Goal: Task Accomplishment & Management: Manage account settings

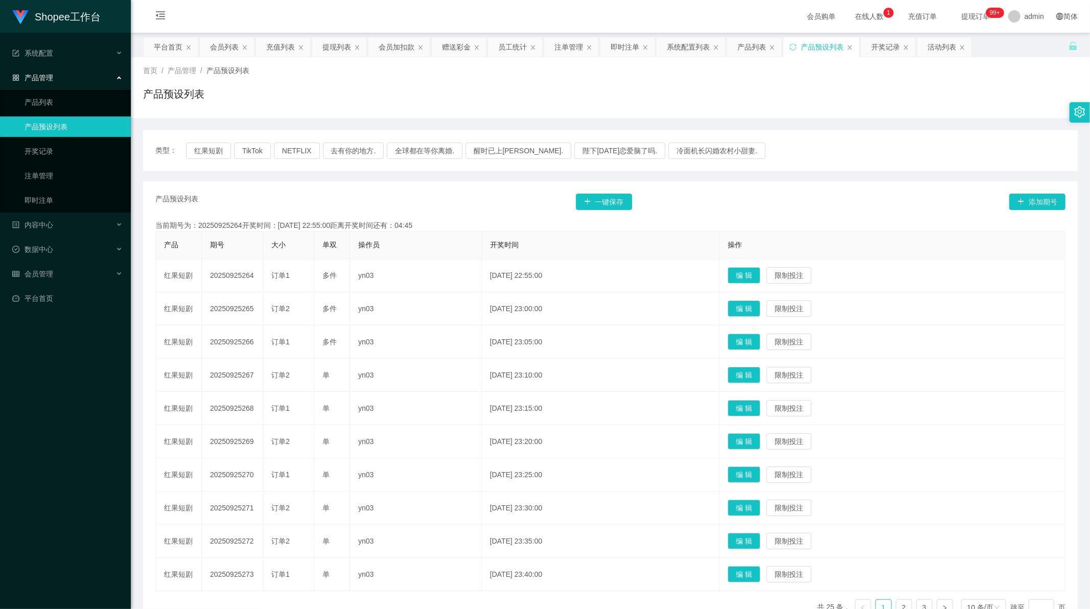
click at [702, 87] on div "产品预设列表" at bounding box center [610, 98] width 935 height 24
click at [755, 57] on div "首页 / 产品管理 / 产品预设列表 / 产品预设列表" at bounding box center [610, 87] width 959 height 61
click at [753, 50] on div "产品列表" at bounding box center [752, 46] width 29 height 19
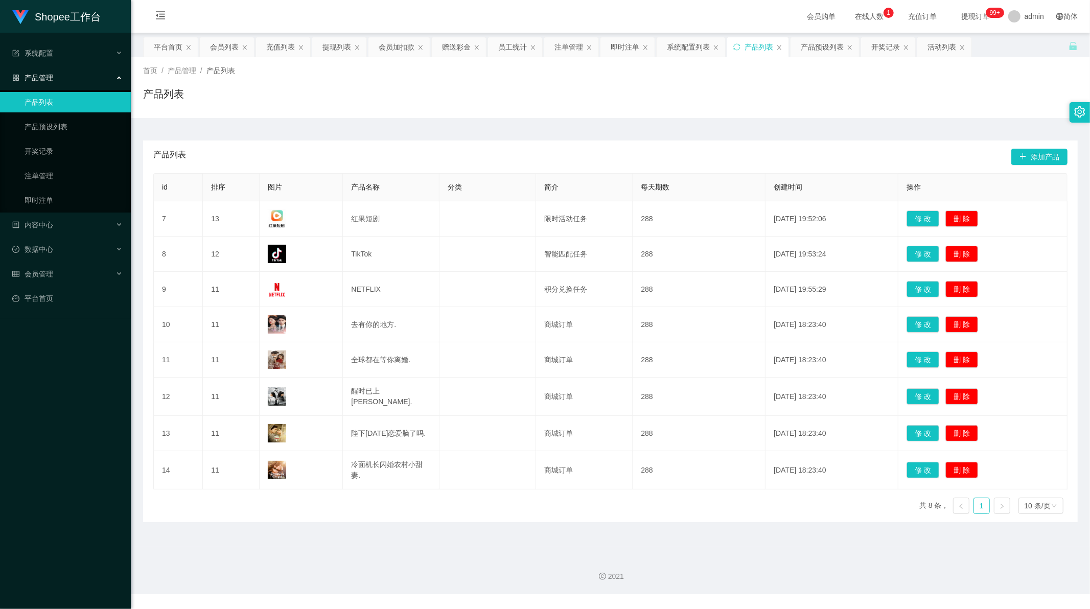
click at [439, 87] on div "产品列表" at bounding box center [610, 98] width 935 height 24
click at [627, 84] on div "首页 / 产品管理 / 产品列表 / 产品列表" at bounding box center [610, 87] width 935 height 44
click at [350, 91] on div "产品列表" at bounding box center [610, 98] width 935 height 24
click at [313, 566] on div "2021" at bounding box center [610, 571] width 959 height 48
click at [318, 93] on div "产品列表" at bounding box center [610, 98] width 935 height 24
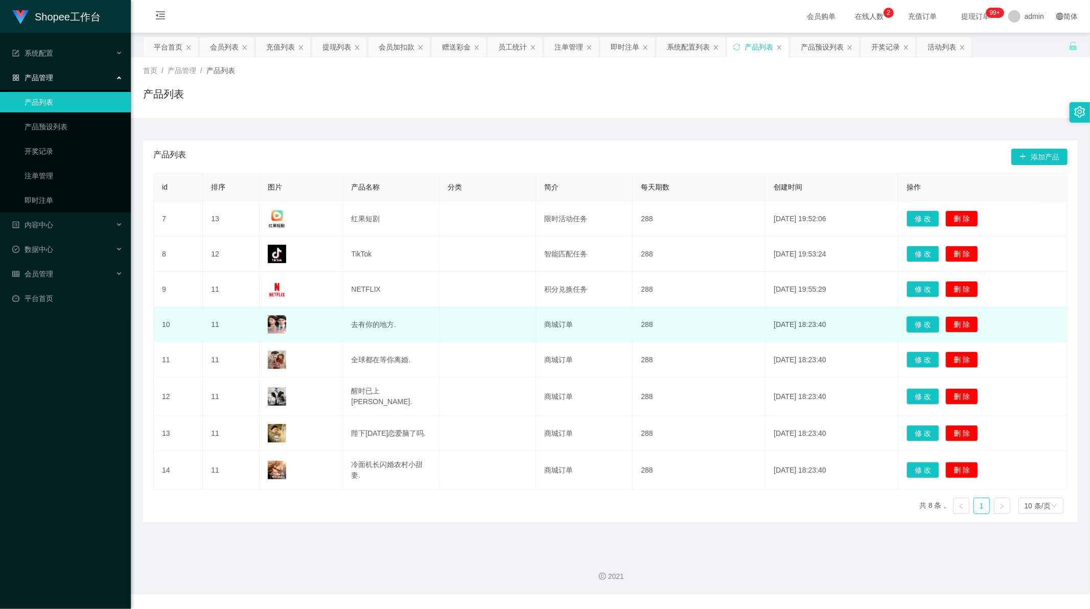
click at [915, 324] on button "修 改" at bounding box center [923, 324] width 33 height 16
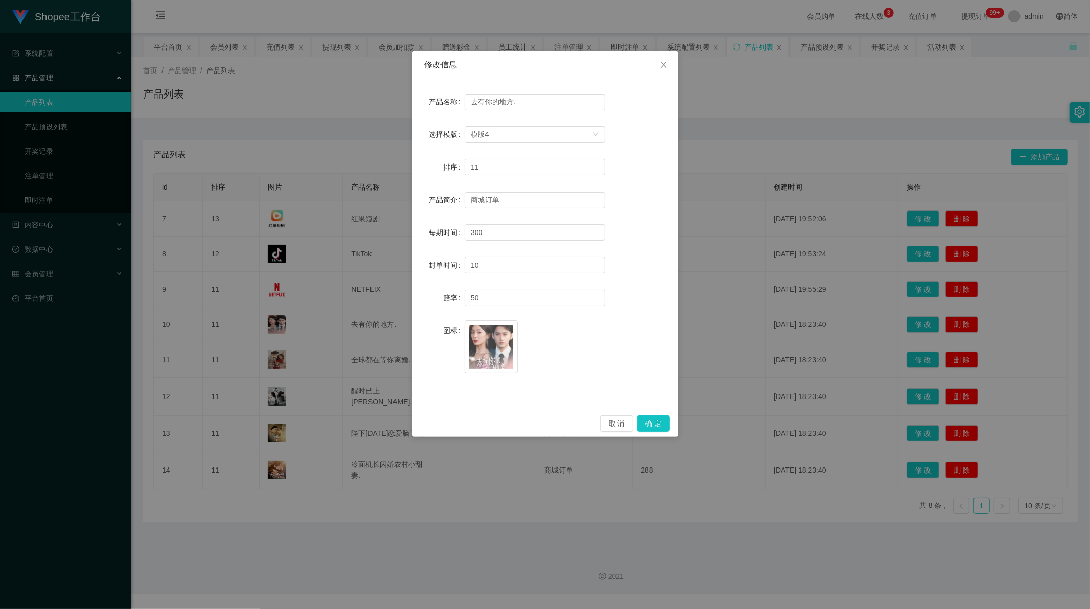
click at [804, 156] on div "修改信息 产品名称 去有你的地方. 选择模版 模版4 排序 11 产品简介 商城订单 每期时间 300 封单时间 10 赔率 50 图标 image.png …" at bounding box center [545, 304] width 1090 height 609
